Goal: Transaction & Acquisition: Purchase product/service

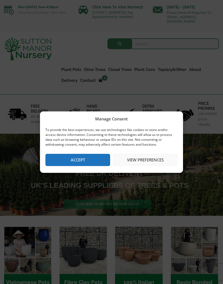
click at [85, 159] on button "Accept" at bounding box center [77, 160] width 65 height 12
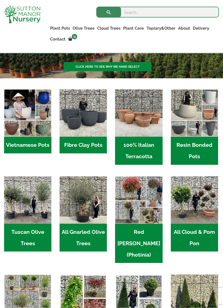
scroll to position [128, 0]
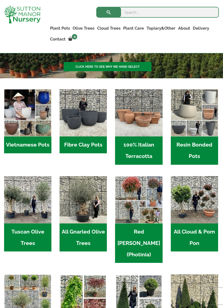
click at [33, 211] on img "Visit product category Tuscan Olive Trees" at bounding box center [27, 199] width 47 height 47
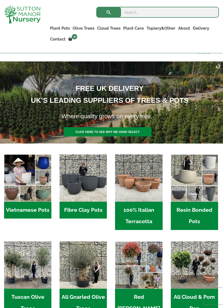
scroll to position [74, 0]
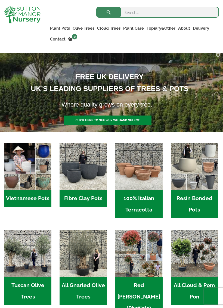
click at [191, 162] on img "Visit product category Resin Bonded Pots" at bounding box center [194, 166] width 47 height 47
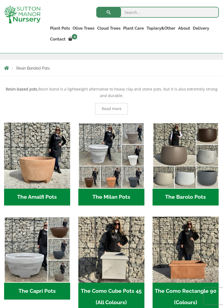
scroll to position [100, 0]
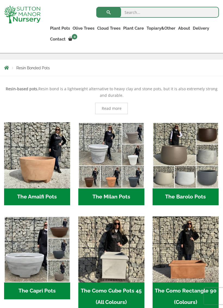
click at [39, 167] on img "Visit product category The Amalfi Pots" at bounding box center [37, 156] width 66 height 66
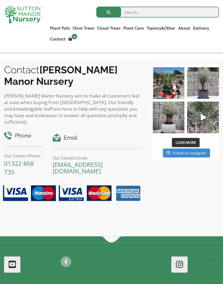
scroll to position [303, 0]
click at [170, 121] on img at bounding box center [169, 118] width 32 height 32
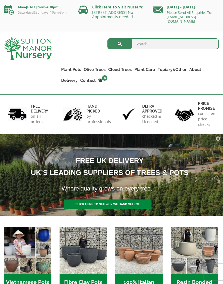
click at [163, 44] on input "search" at bounding box center [164, 43] width 112 height 11
type input "Baby Barlow"
click at [120, 44] on button "submit" at bounding box center [120, 43] width 25 height 11
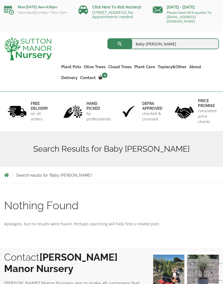
click at [171, 42] on input "Baby [PERSON_NAME]" at bounding box center [164, 43] width 112 height 11
type input "Baby Barlo"
click at [120, 44] on button "submit" at bounding box center [120, 43] width 25 height 11
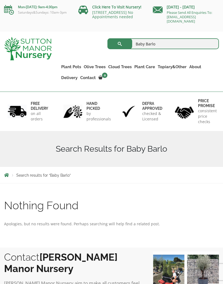
click at [0, 0] on link "Fibre Clay Pots" at bounding box center [0, 0] width 0 height 0
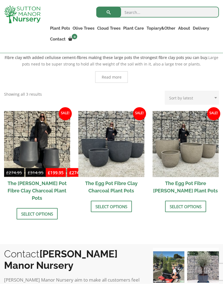
scroll to position [129, 0]
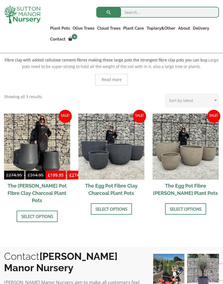
click at [193, 155] on img at bounding box center [186, 147] width 66 height 66
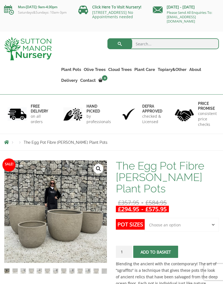
click at [212, 225] on select "Choose an option Click here to buy the 5th To Largest Pot In The Picture Click …" at bounding box center [182, 225] width 74 height 14
select select "Click here to buy the 5th To Largest Pot In The Picture"
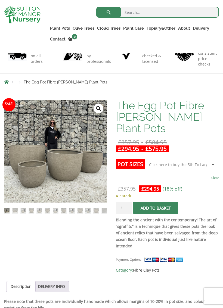
scroll to position [62, 0]
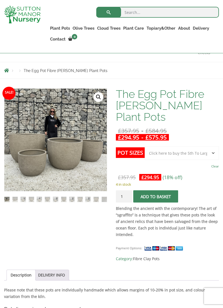
click at [63, 274] on link "DELIVERY INFO" at bounding box center [51, 275] width 27 height 10
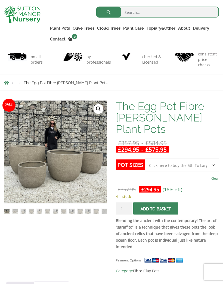
scroll to position [0, 0]
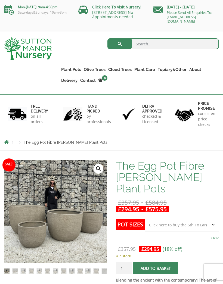
click at [0, 0] on link "The Barolo Pots" at bounding box center [0, 0] width 0 height 0
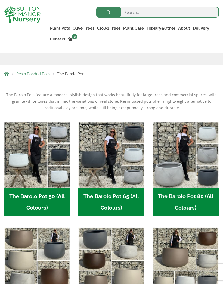
scroll to position [94, 0]
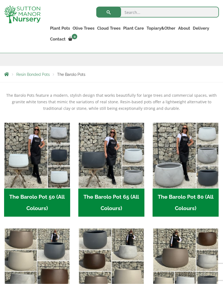
click at [201, 194] on h2 "The Barolo Pot 80 (All Colours) (6)" at bounding box center [186, 203] width 66 height 28
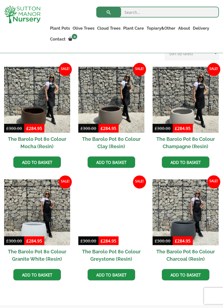
scroll to position [140, 0]
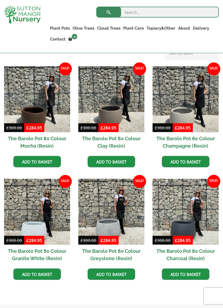
click at [192, 138] on h2 "The Barolo Pot 80 Colour Champagne (Resin)" at bounding box center [186, 143] width 66 height 20
